Goal: Task Accomplishment & Management: Complete application form

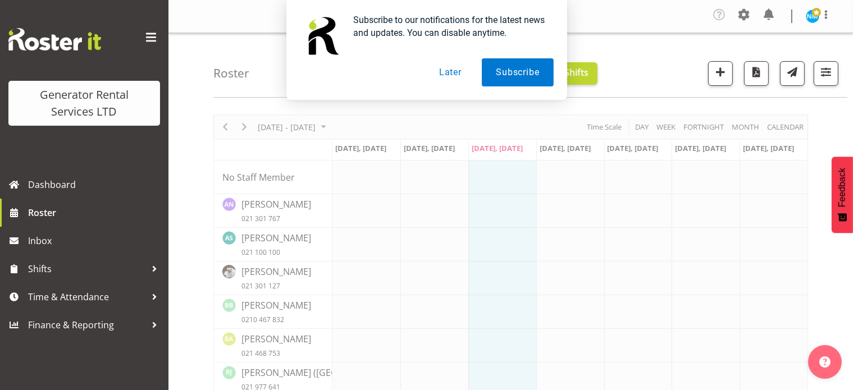
click at [454, 73] on button "Later" at bounding box center [450, 72] width 51 height 28
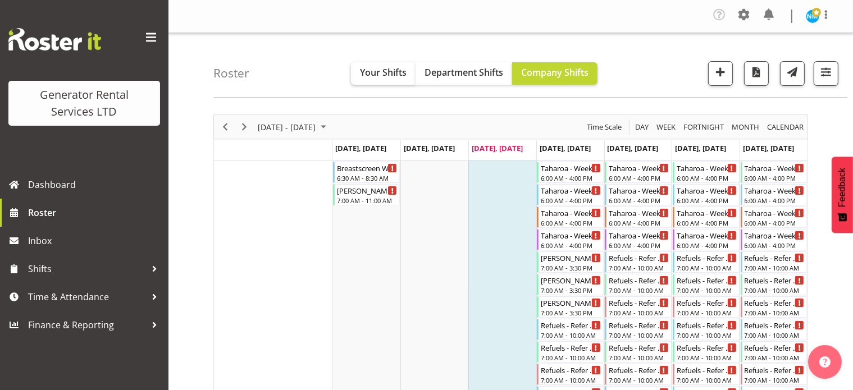
click at [391, 74] on span "Your Shifts" at bounding box center [383, 72] width 47 height 12
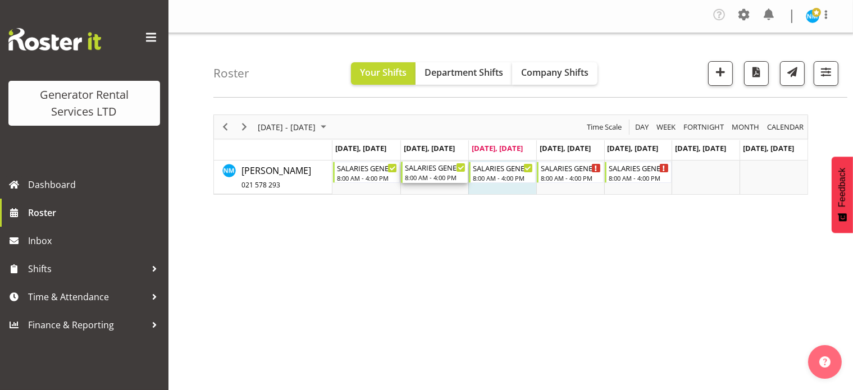
click at [444, 173] on div "8:00 AM - 4:00 PM" at bounding box center [435, 177] width 61 height 9
click at [116, 304] on span "Time & Attendance" at bounding box center [87, 297] width 118 height 17
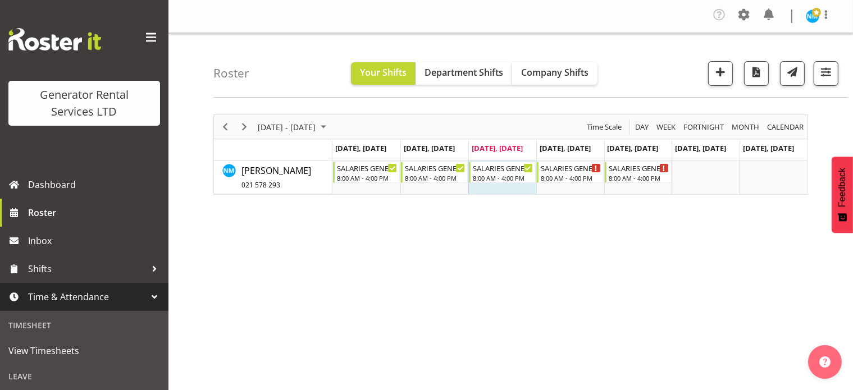
scroll to position [112, 0]
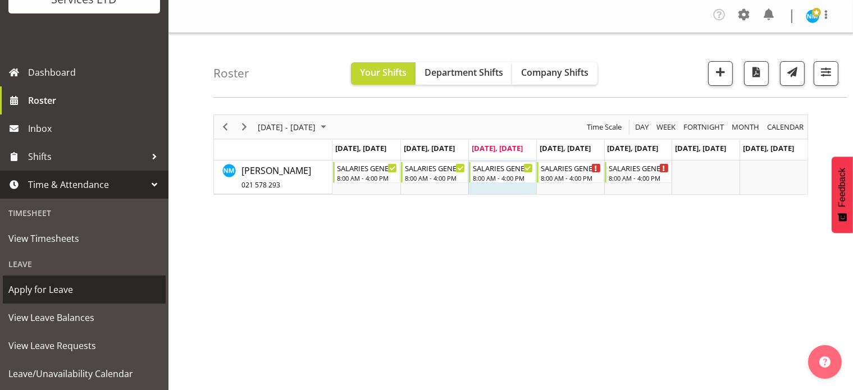
click at [77, 291] on span "Apply for Leave" at bounding box center [84, 289] width 152 height 17
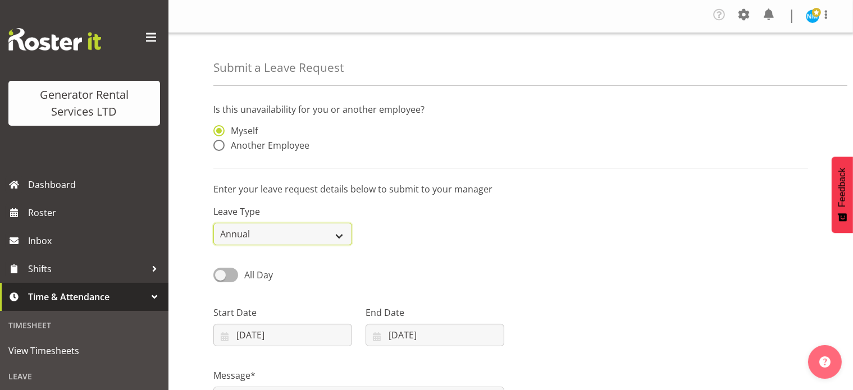
click at [319, 233] on select "Annual Sick Bereavement Day In [GEOGRAPHIC_DATA] Other" at bounding box center [282, 234] width 139 height 22
select select "Sick"
click at [213, 223] on select "Annual Sick Bereavement Day In [GEOGRAPHIC_DATA] Other" at bounding box center [282, 234] width 139 height 22
click at [311, 332] on input "[DATE]" at bounding box center [282, 335] width 139 height 22
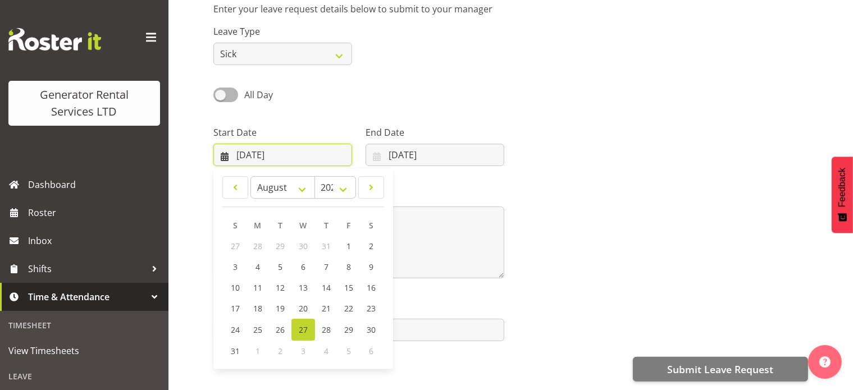
scroll to position [190, 0]
click at [285, 326] on link "26" at bounding box center [280, 330] width 22 height 22
type input "[DATE]"
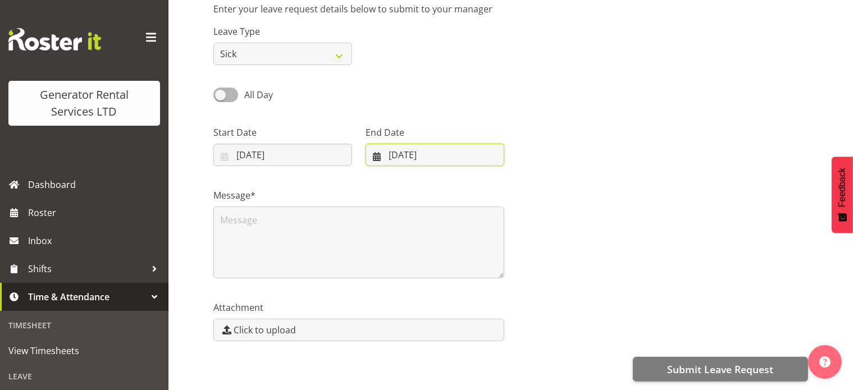
click at [470, 144] on input "[DATE]" at bounding box center [435, 155] width 139 height 22
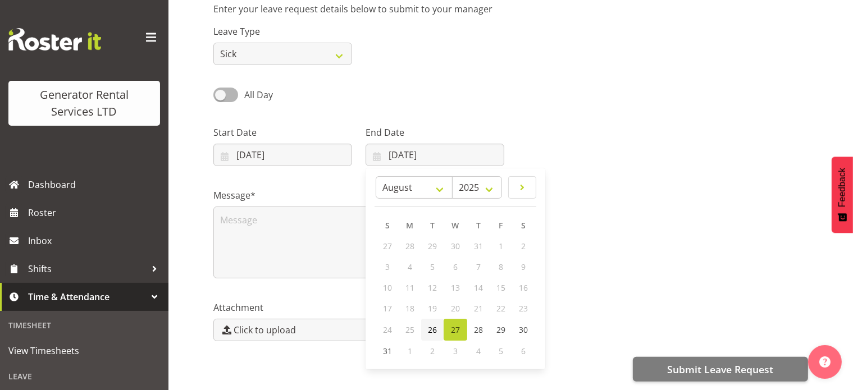
click at [433, 325] on span "26" at bounding box center [432, 330] width 9 height 11
type input "[DATE]"
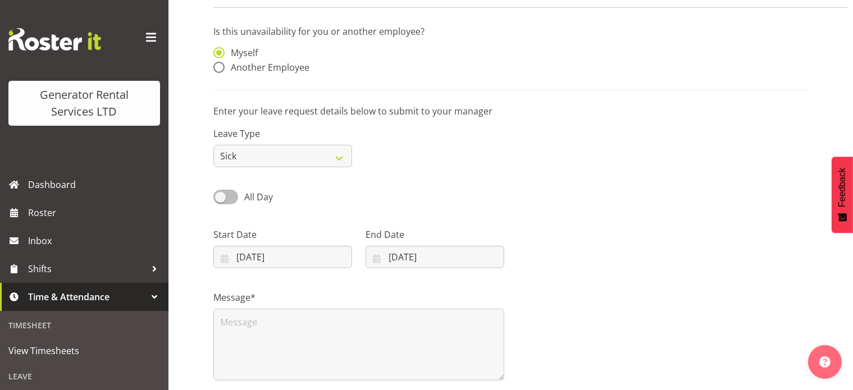
click at [229, 203] on span at bounding box center [225, 197] width 25 height 14
click at [221, 200] on input "All Day" at bounding box center [216, 196] width 7 height 7
checkbox input "true"
type input "[DATE]"
click at [222, 197] on span at bounding box center [225, 197] width 25 height 14
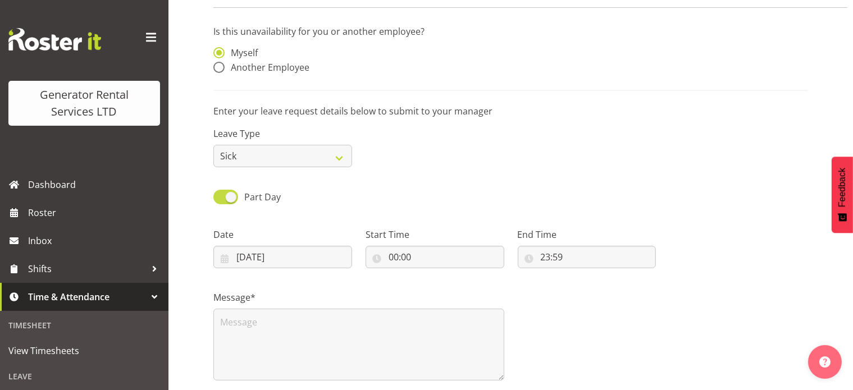
click at [221, 197] on input "Part Day" at bounding box center [216, 196] width 7 height 7
checkbox input "false"
type input "[DATE]"
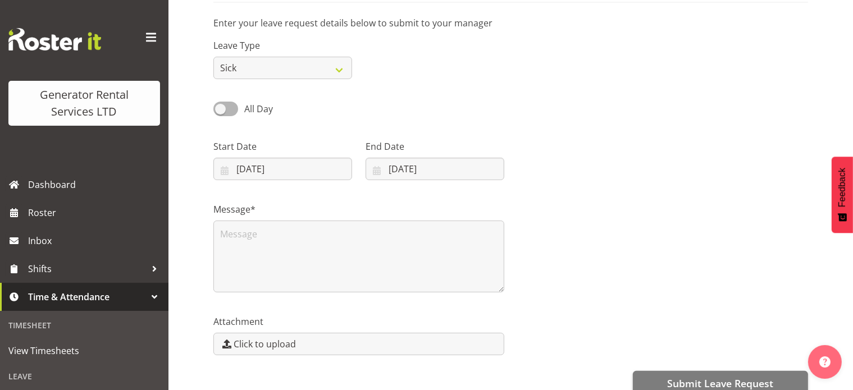
scroll to position [190, 0]
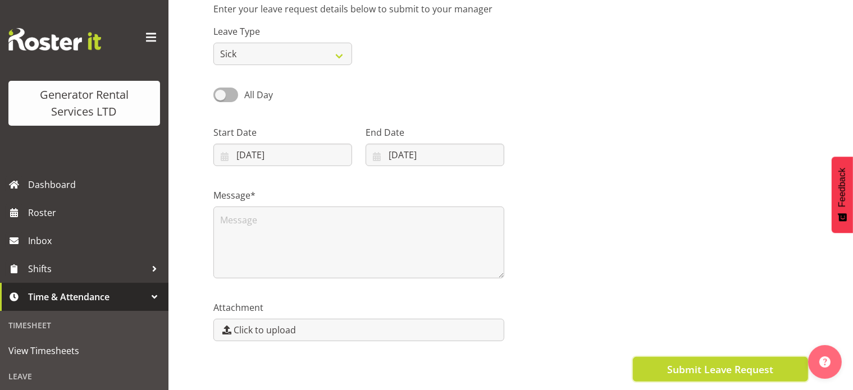
click at [702, 362] on span "Submit Leave Request" at bounding box center [720, 369] width 106 height 15
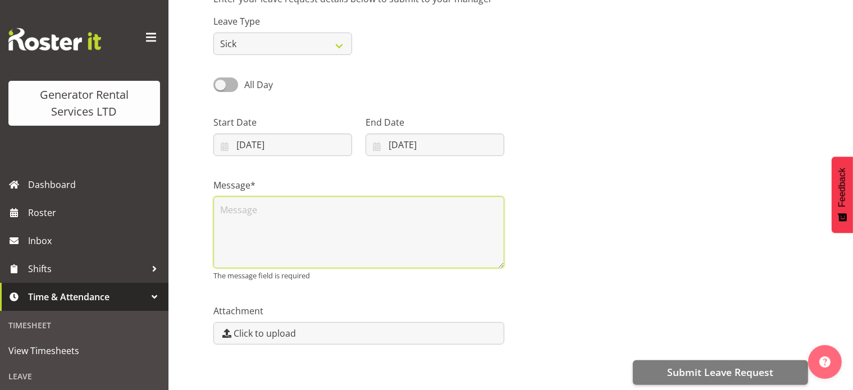
click at [284, 220] on textarea at bounding box center [358, 233] width 291 height 72
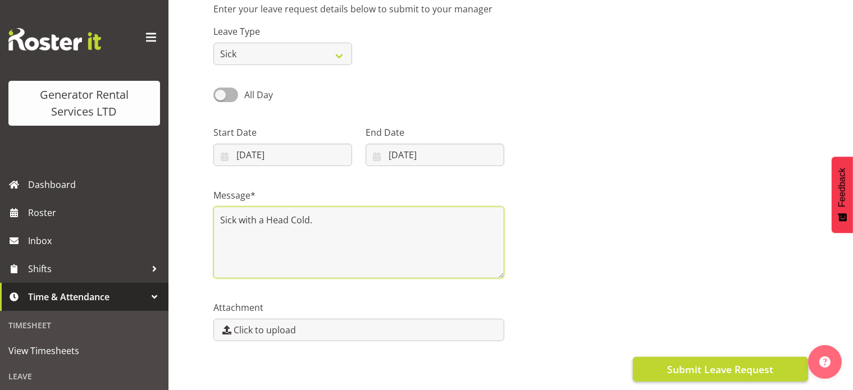
type textarea "Sick with a Head Cold."
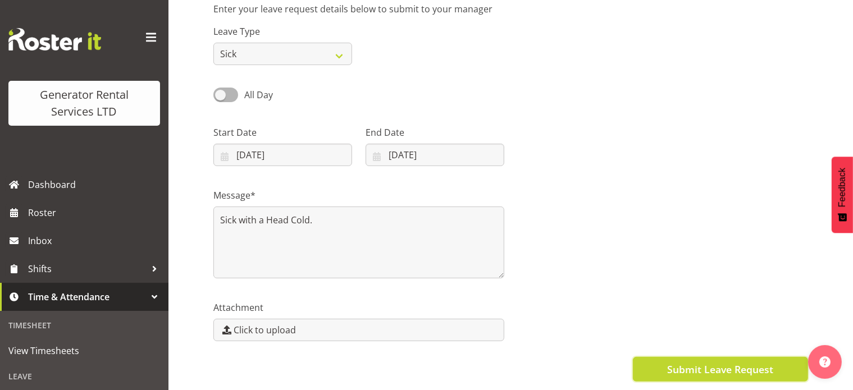
click at [717, 363] on span "Submit Leave Request" at bounding box center [720, 369] width 106 height 15
